Goal: Register for event/course

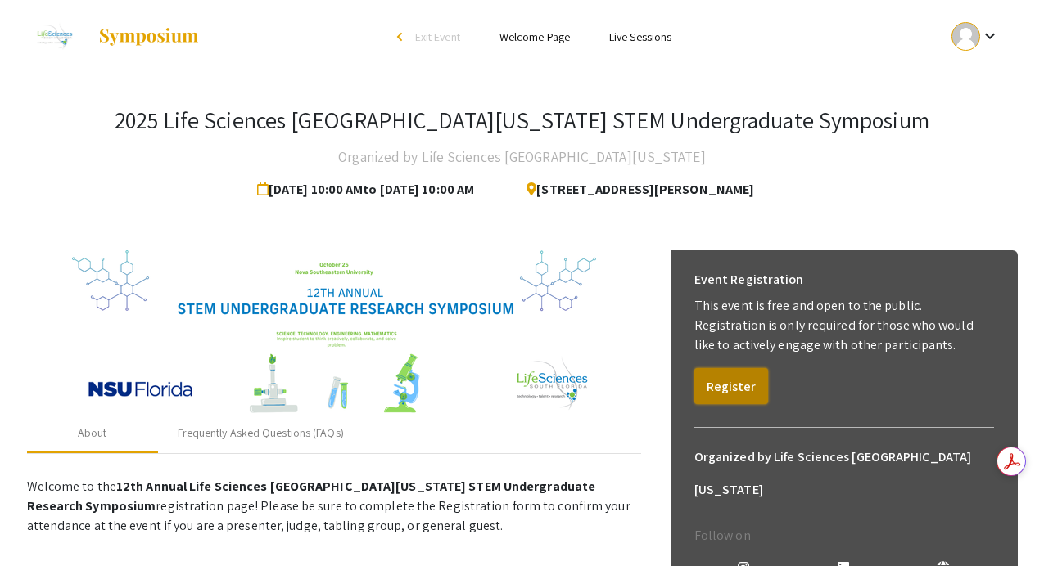
click at [734, 385] on button "Register" at bounding box center [731, 386] width 74 height 36
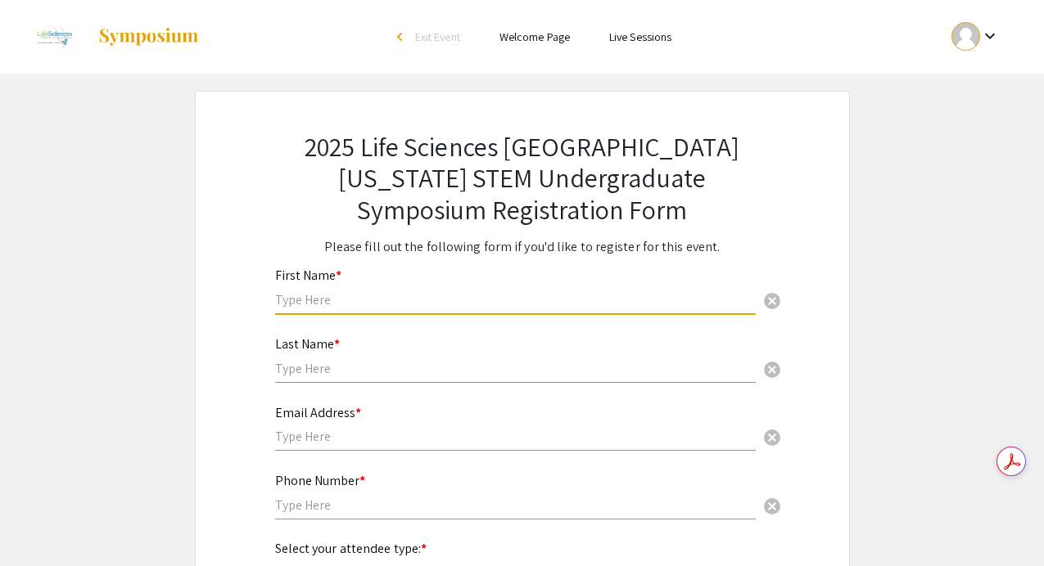
click at [600, 291] on input "text" at bounding box center [515, 299] width 480 height 17
type input "[PERSON_NAME]"
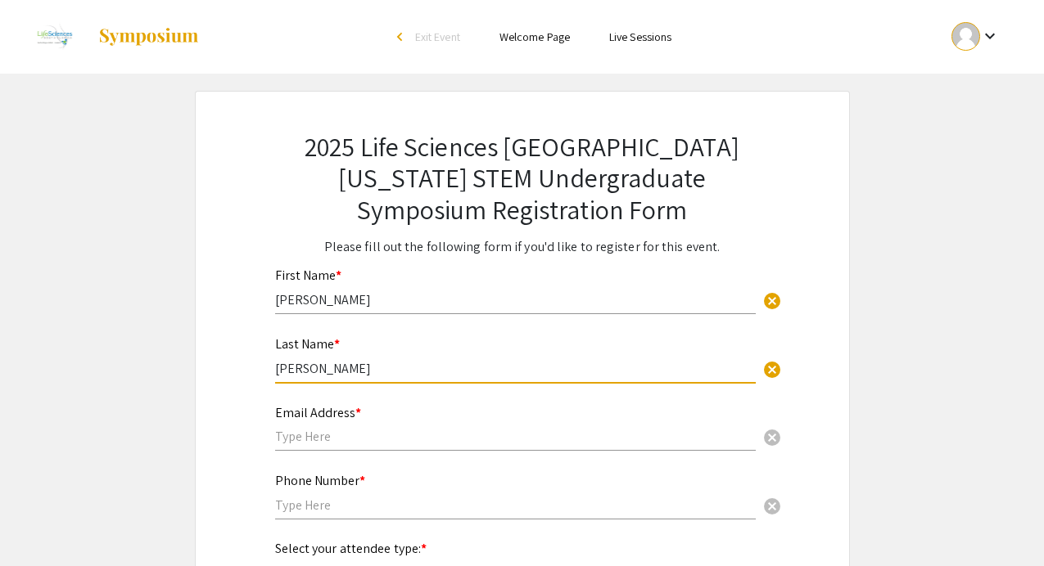
type input "[PERSON_NAME]"
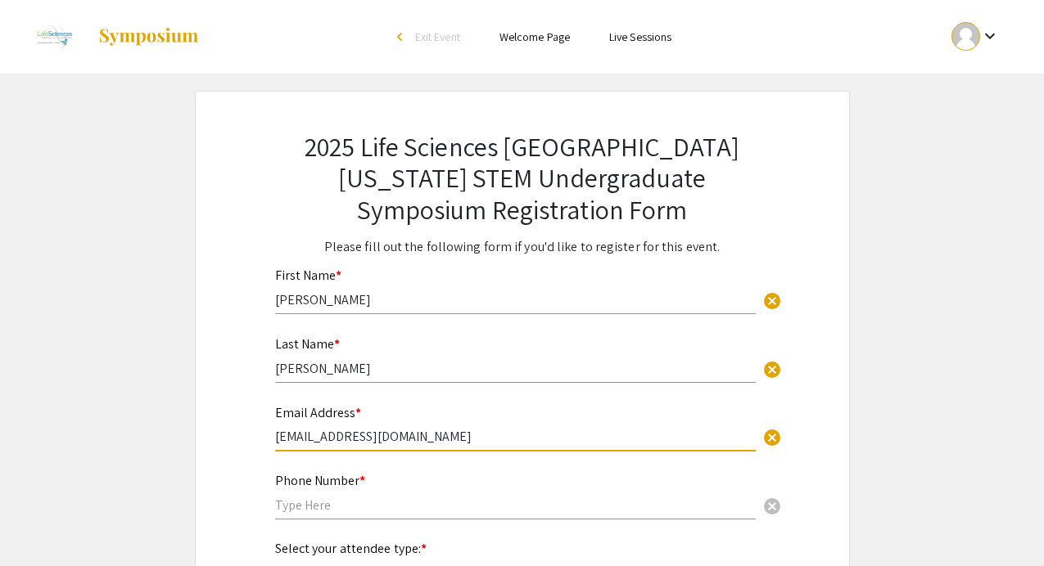
type input "[EMAIL_ADDRESS][DOMAIN_NAME]"
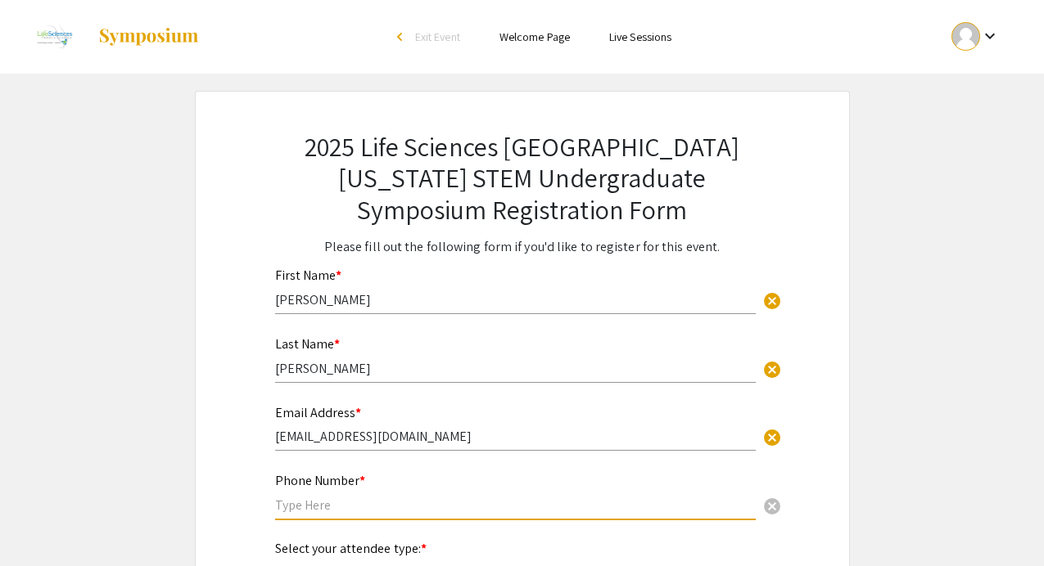
click at [401, 511] on input "text" at bounding box center [515, 505] width 480 height 17
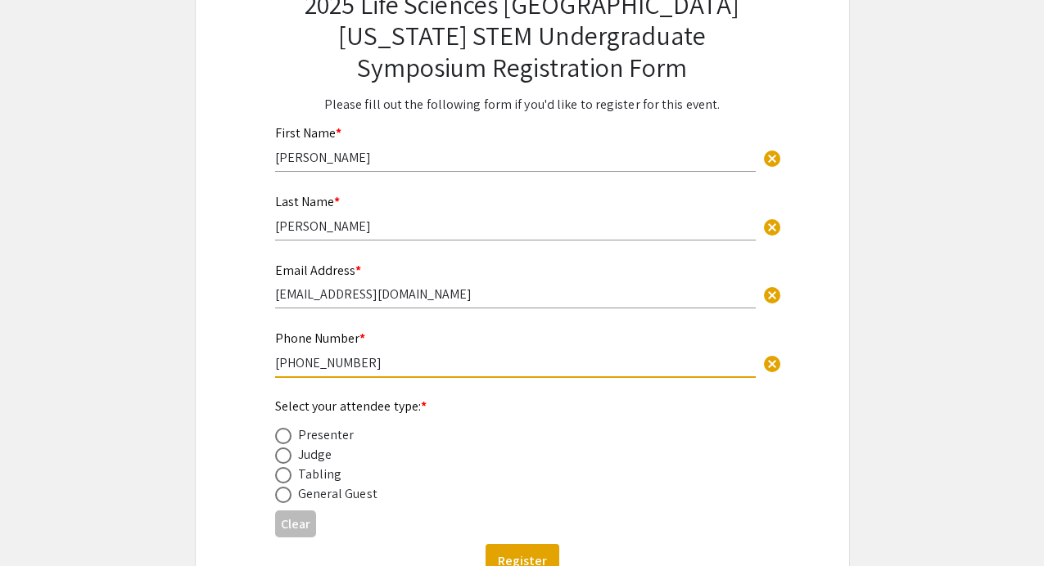
scroll to position [161, 0]
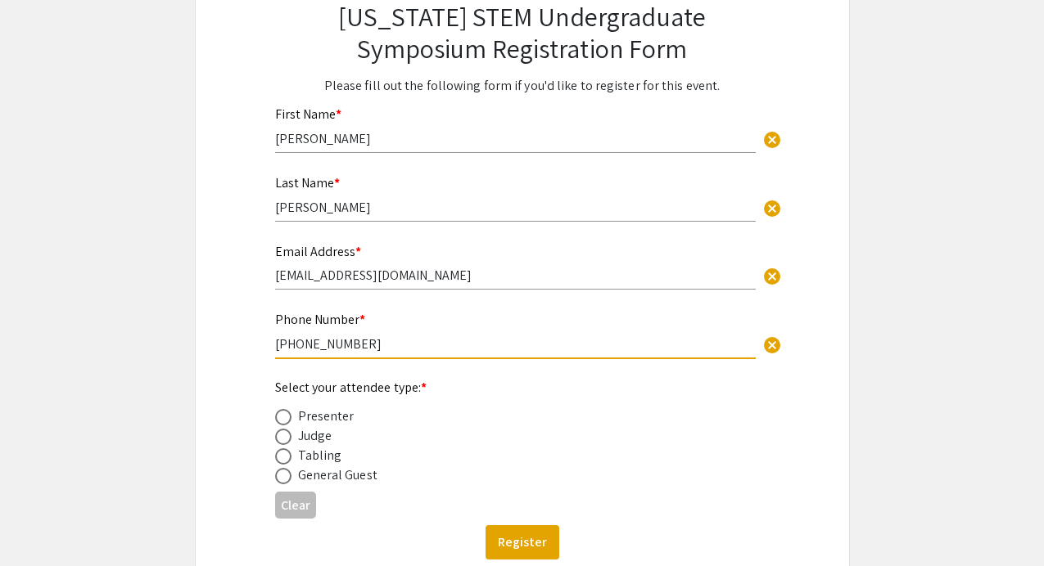
type input "[PHONE_NUMBER]"
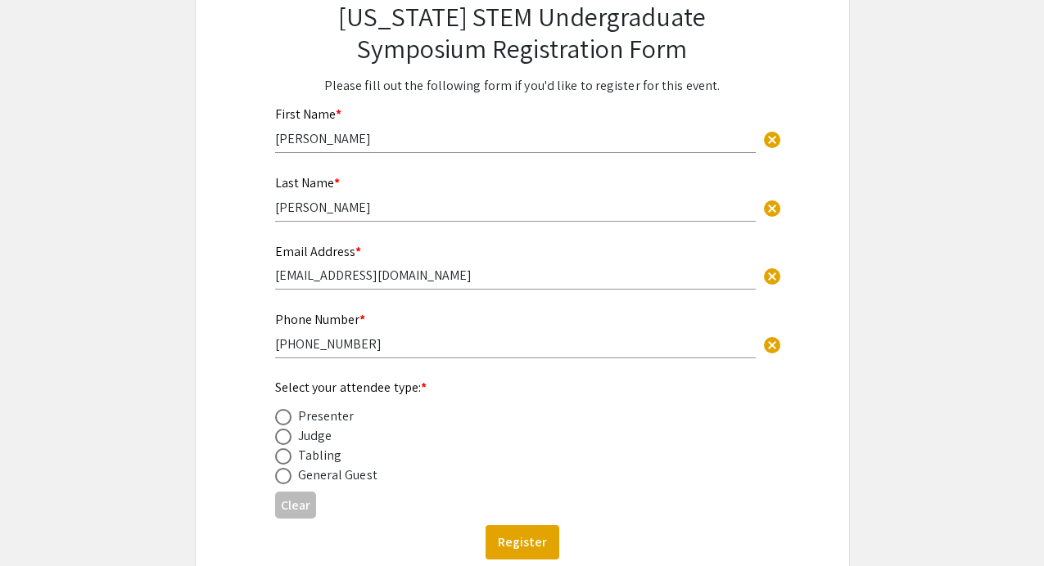
click at [320, 438] on div "Judge" at bounding box center [315, 436] width 34 height 20
click at [282, 440] on span at bounding box center [283, 437] width 16 height 16
click at [282, 440] on input "radio" at bounding box center [283, 437] width 16 height 16
radio input "true"
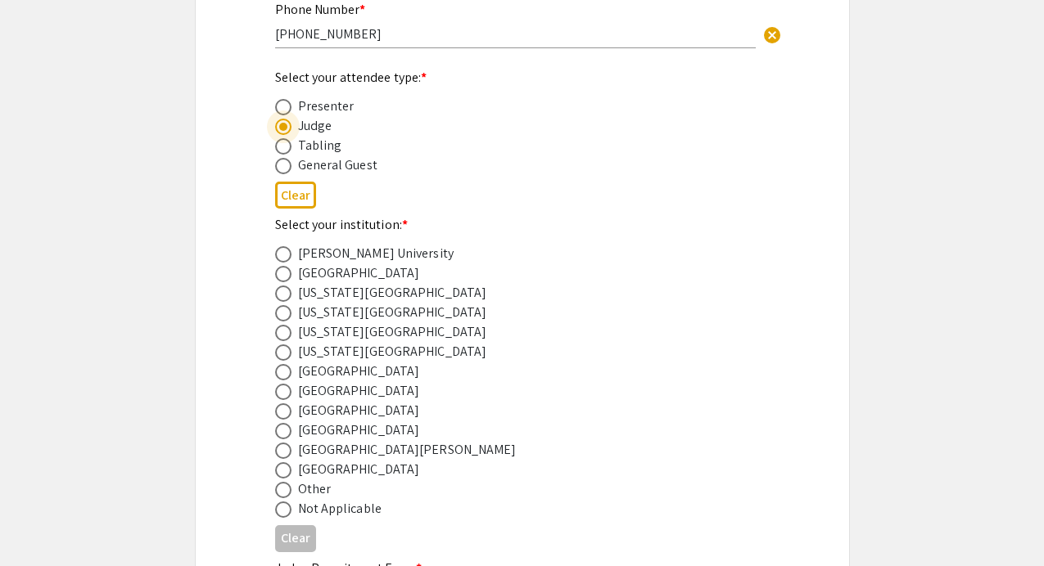
scroll to position [478, 0]
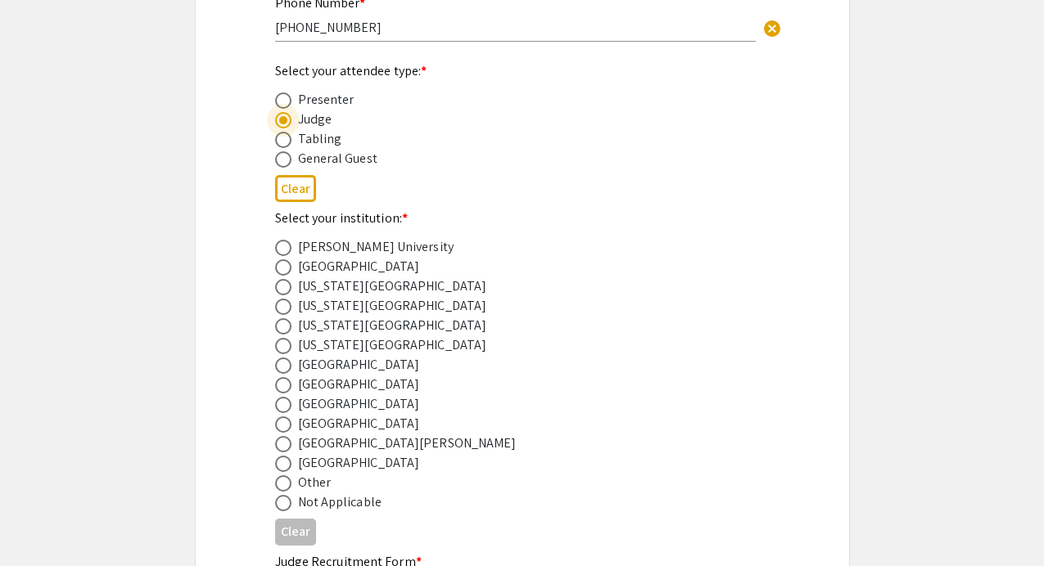
click at [279, 408] on span at bounding box center [283, 405] width 16 height 16
click at [279, 408] on input "radio" at bounding box center [283, 405] width 16 height 16
radio input "true"
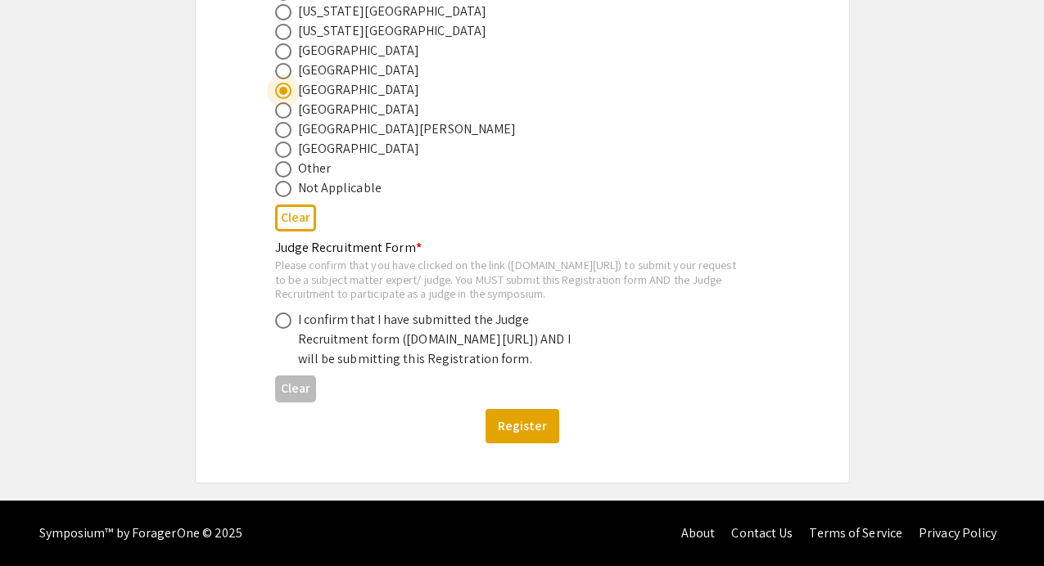
scroll to position [838, 0]
click at [282, 313] on span at bounding box center [283, 321] width 16 height 16
click at [282, 313] on input "radio" at bounding box center [283, 321] width 16 height 16
radio input "true"
click at [524, 435] on button "Register" at bounding box center [522, 426] width 74 height 34
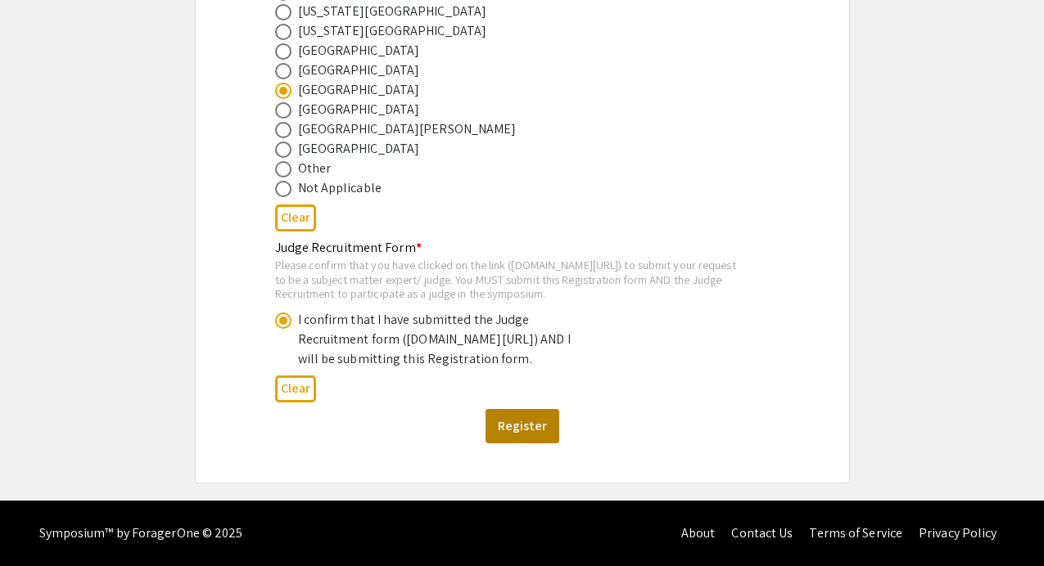
scroll to position [0, 0]
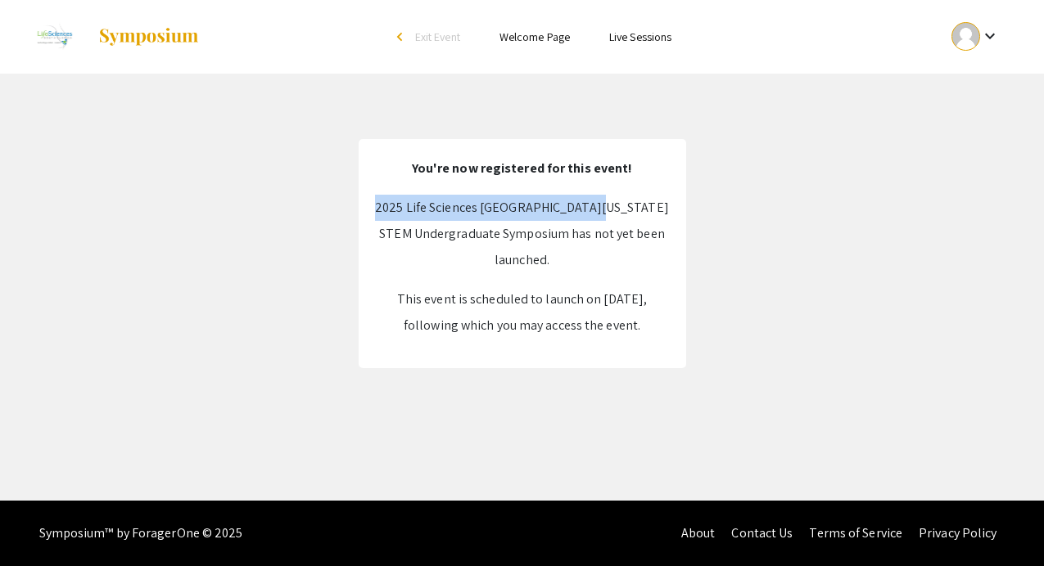
drag, startPoint x: 417, startPoint y: 210, endPoint x: 631, endPoint y: 206, distance: 213.7
click at [631, 206] on p "2025 Life Sciences [GEOGRAPHIC_DATA][US_STATE] STEM Undergraduate Symposium has…" at bounding box center [522, 234] width 295 height 79
copy p "2025 Life Sciences [GEOGRAPHIC_DATA][US_STATE] STEM"
